Goal: Information Seeking & Learning: Find specific page/section

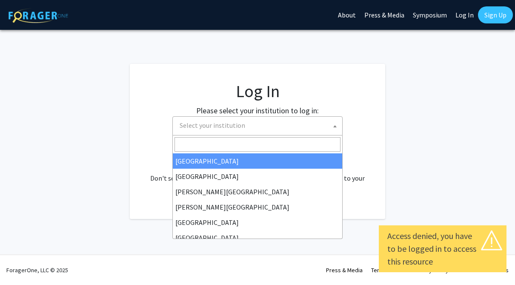
click at [213, 134] on span "Select your institution" at bounding box center [259, 125] width 166 height 17
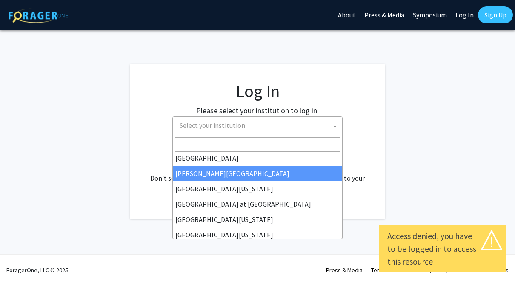
scroll to position [298, 0]
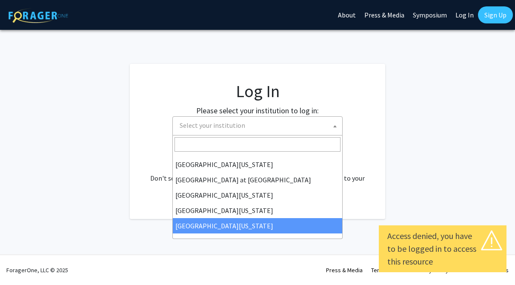
select select "33"
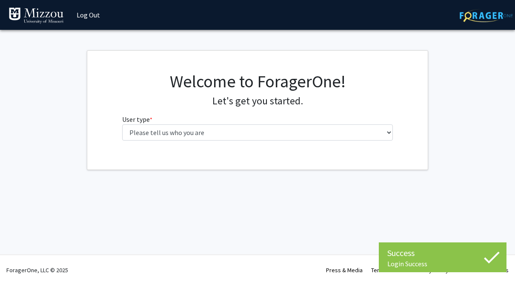
click at [156, 150] on div "Welcome to ForagerOne! Let's get you started. User type * required Please tell …" at bounding box center [257, 110] width 341 height 119
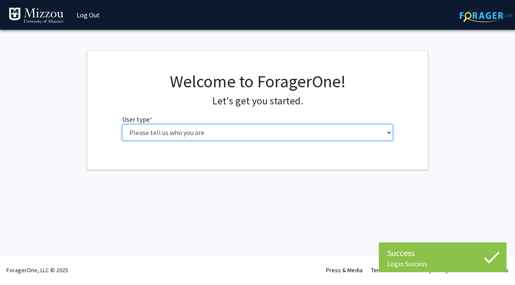
click at [156, 137] on select "Please tell us who you are Undergraduate Student Master's Student Doctoral Cand…" at bounding box center [257, 132] width 271 height 16
select select "1: undergrad"
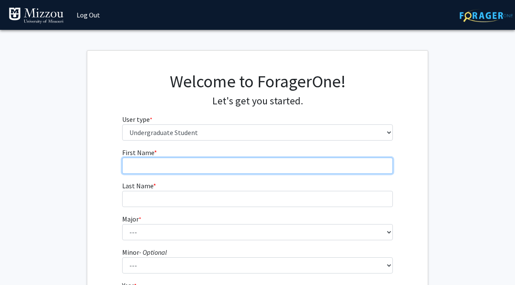
click at [174, 166] on input "First Name * required" at bounding box center [257, 166] width 271 height 16
type input "Natalie"
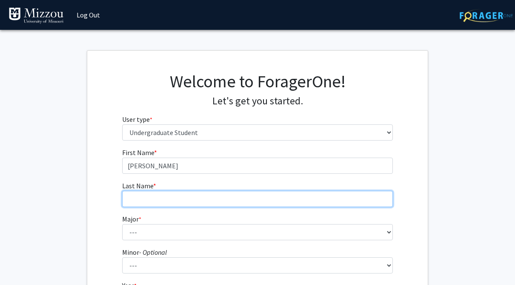
click at [171, 200] on input "Last Name * required" at bounding box center [257, 199] width 271 height 16
type input "Feldkamp"
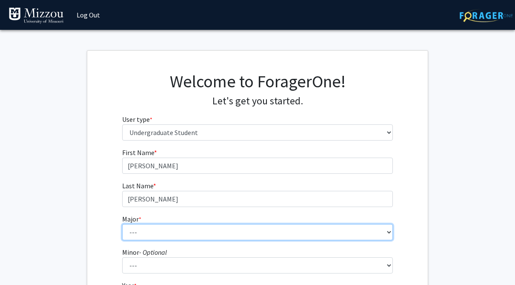
click at [177, 229] on select "--- Agribusiness Management Agricultural Education Agricultural Education: Comm…" at bounding box center [257, 232] width 271 height 16
select select "115: 2607"
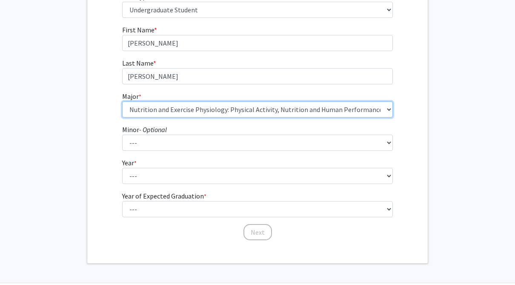
scroll to position [129, 0]
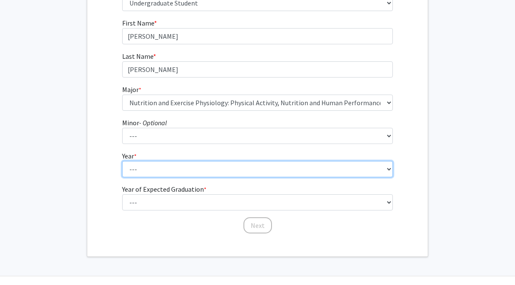
click at [158, 166] on select "--- First-year Sophomore Junior Senior Postbaccalaureate Certificate" at bounding box center [257, 169] width 271 height 16
select select "3: junior"
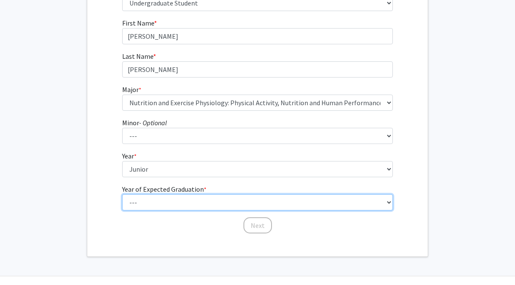
click at [154, 203] on select "--- 2025 2026 2027 2028 2029 2030 2031 2032 2033 2034" at bounding box center [257, 202] width 271 height 16
select select "3: 2027"
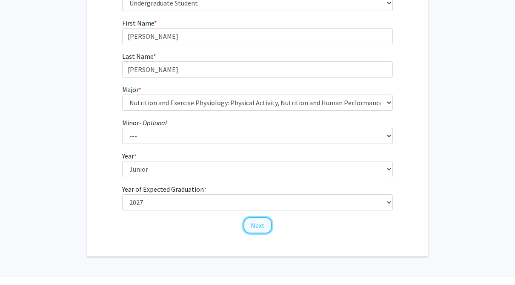
click at [258, 226] on button "Next" at bounding box center [258, 225] width 29 height 16
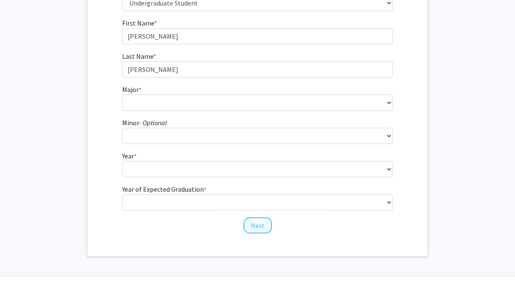
scroll to position [0, 0]
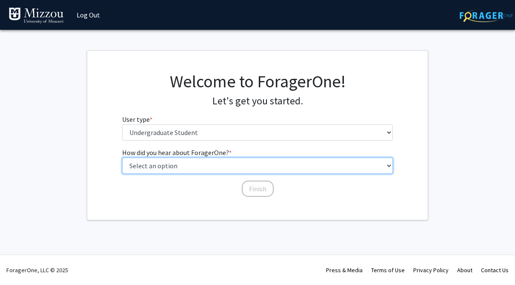
click at [186, 169] on select "Select an option Peer/student recommendation Faculty/staff recommendation Unive…" at bounding box center [257, 166] width 271 height 16
select select "4: university_email"
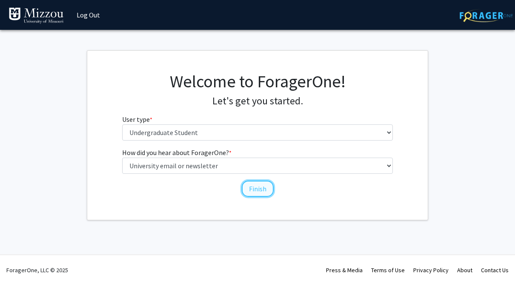
click at [260, 192] on button "Finish" at bounding box center [258, 189] width 32 height 16
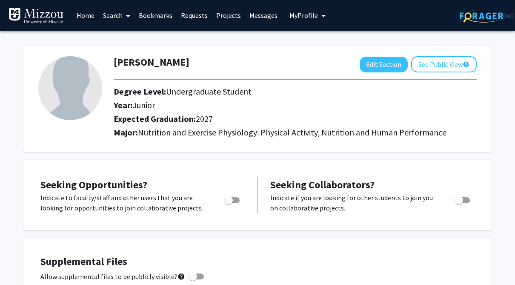
click at [85, 15] on link "Home" at bounding box center [85, 15] width 26 height 30
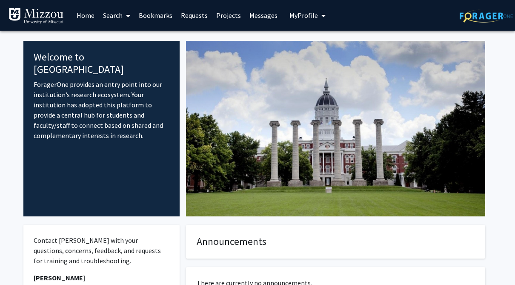
click at [120, 14] on link "Search" at bounding box center [117, 15] width 36 height 30
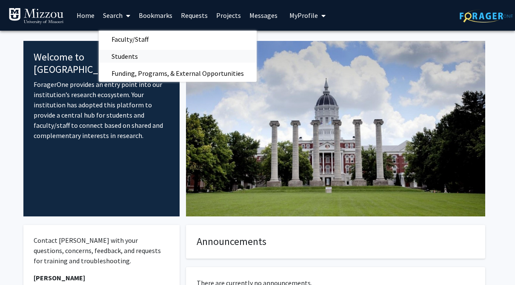
click at [125, 60] on span "Students" at bounding box center [125, 56] width 52 height 17
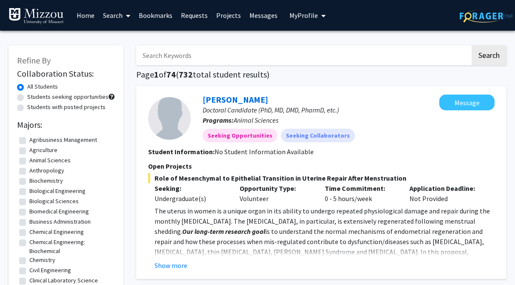
click at [89, 100] on label "Students seeking opportunities" at bounding box center [67, 96] width 81 height 9
click at [33, 98] on input "Students seeking opportunities" at bounding box center [30, 95] width 6 height 6
radio input "true"
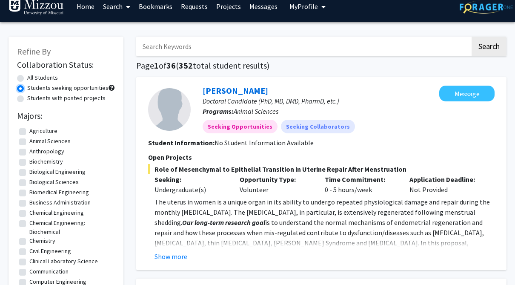
scroll to position [11, 0]
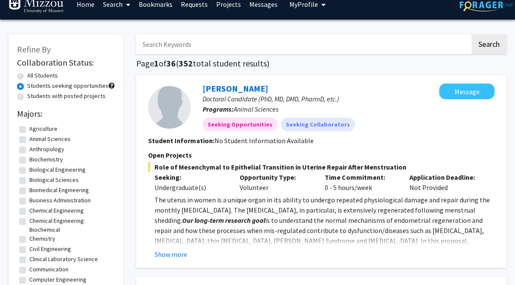
click at [33, 69] on form "Collaboration Status: All Students Students seeking opportunities Students with…" at bounding box center [66, 79] width 98 height 44
click at [111, 6] on link "Search" at bounding box center [117, 4] width 36 height 30
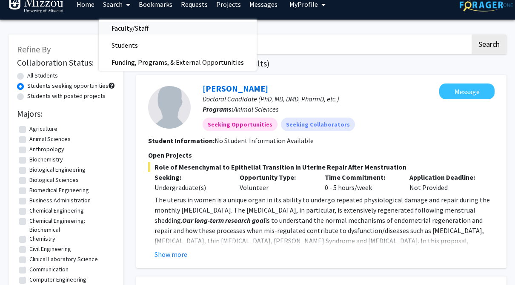
click at [126, 29] on span "Faculty/Staff" at bounding box center [130, 28] width 63 height 17
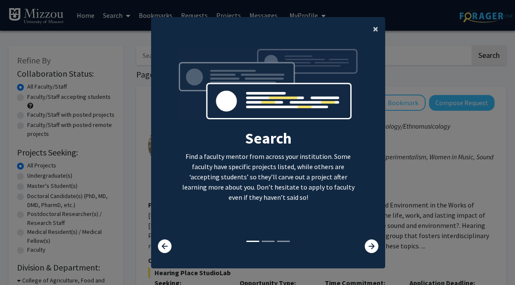
click at [379, 29] on button "×" at bounding box center [375, 29] width 19 height 24
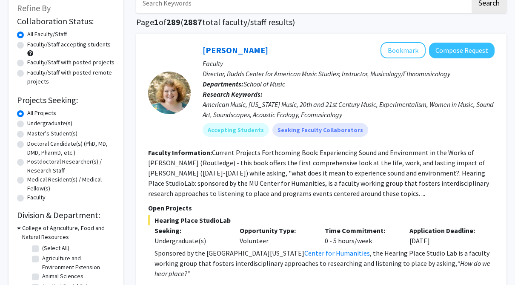
scroll to position [54, 0]
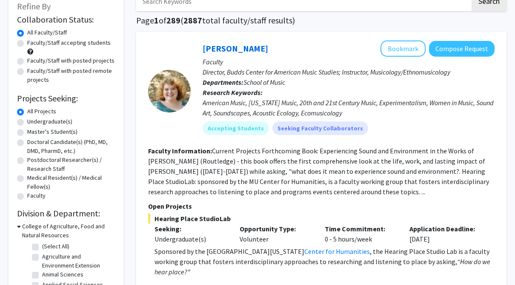
click at [60, 124] on label "Undergraduate(s)" at bounding box center [49, 121] width 45 height 9
click at [33, 123] on input "Undergraduate(s)" at bounding box center [30, 120] width 6 height 6
radio input "true"
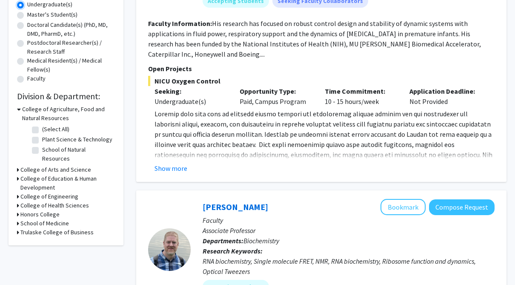
scroll to position [175, 0]
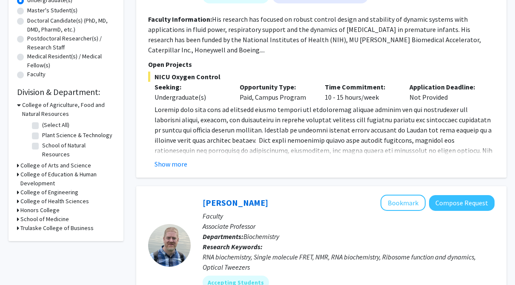
click at [16, 194] on div "Refine By Collaboration Status: Collaboration Status All Faculty/Staff Collabor…" at bounding box center [66, 55] width 115 height 371
click at [18, 197] on icon at bounding box center [18, 201] width 2 height 9
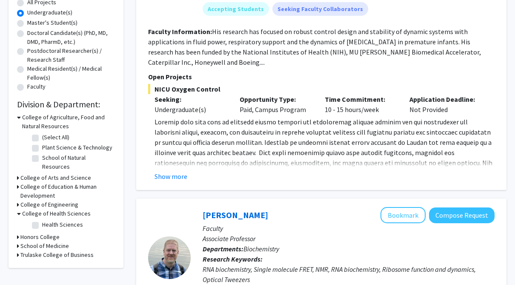
scroll to position [193, 0]
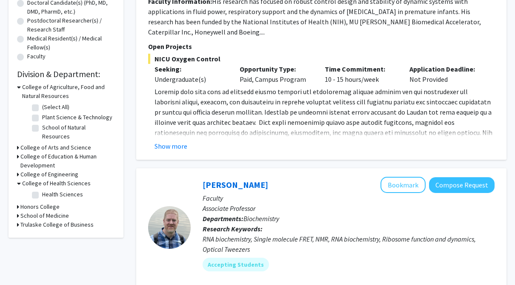
click at [42, 190] on label "Health Sciences" at bounding box center [62, 194] width 41 height 9
click at [42, 190] on input "Health Sciences" at bounding box center [45, 193] width 6 height 6
checkbox input "true"
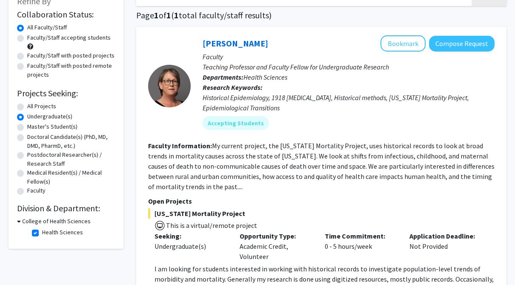
scroll to position [138, 0]
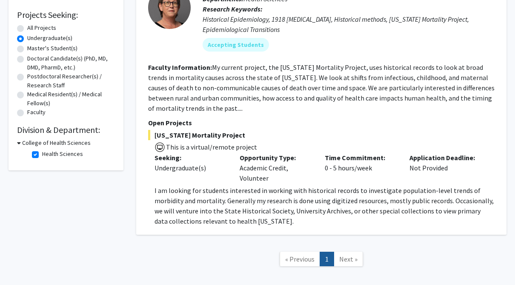
click at [42, 157] on label "Health Sciences" at bounding box center [62, 153] width 41 height 9
click at [42, 155] on input "Health Sciences" at bounding box center [45, 152] width 6 height 6
checkbox input "false"
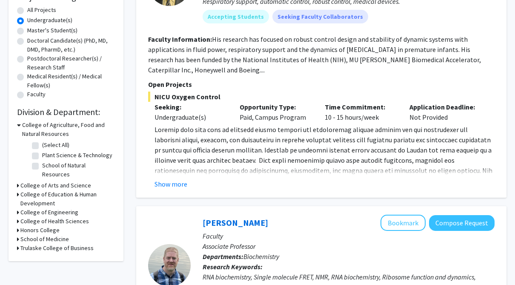
scroll to position [256, 0]
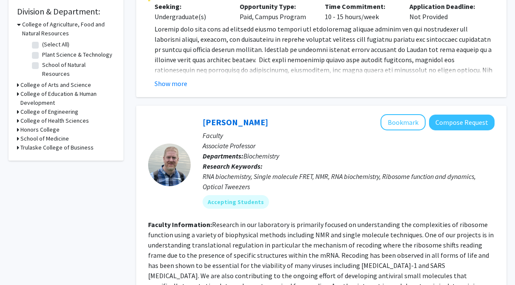
click at [42, 46] on label "(Select All)" at bounding box center [55, 44] width 27 height 9
click at [42, 46] on input "(Select All)" at bounding box center [45, 43] width 6 height 6
checkbox input "true"
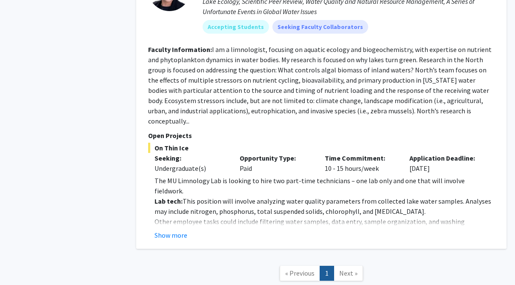
scroll to position [1323, 0]
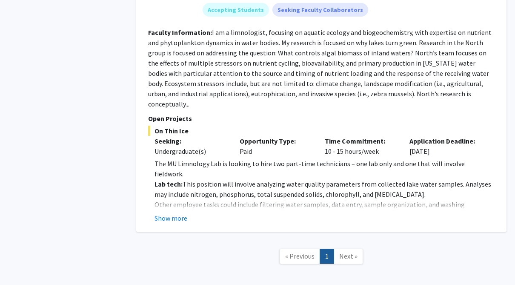
click at [348, 252] on span "Next »" at bounding box center [348, 256] width 18 height 9
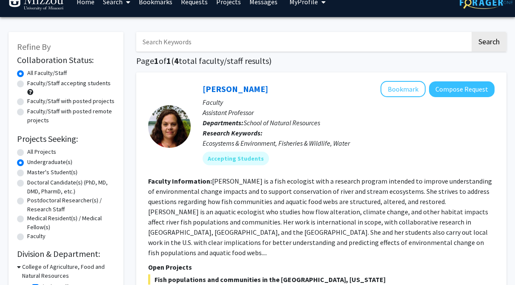
scroll to position [0, 0]
